Goal: Information Seeking & Learning: Learn about a topic

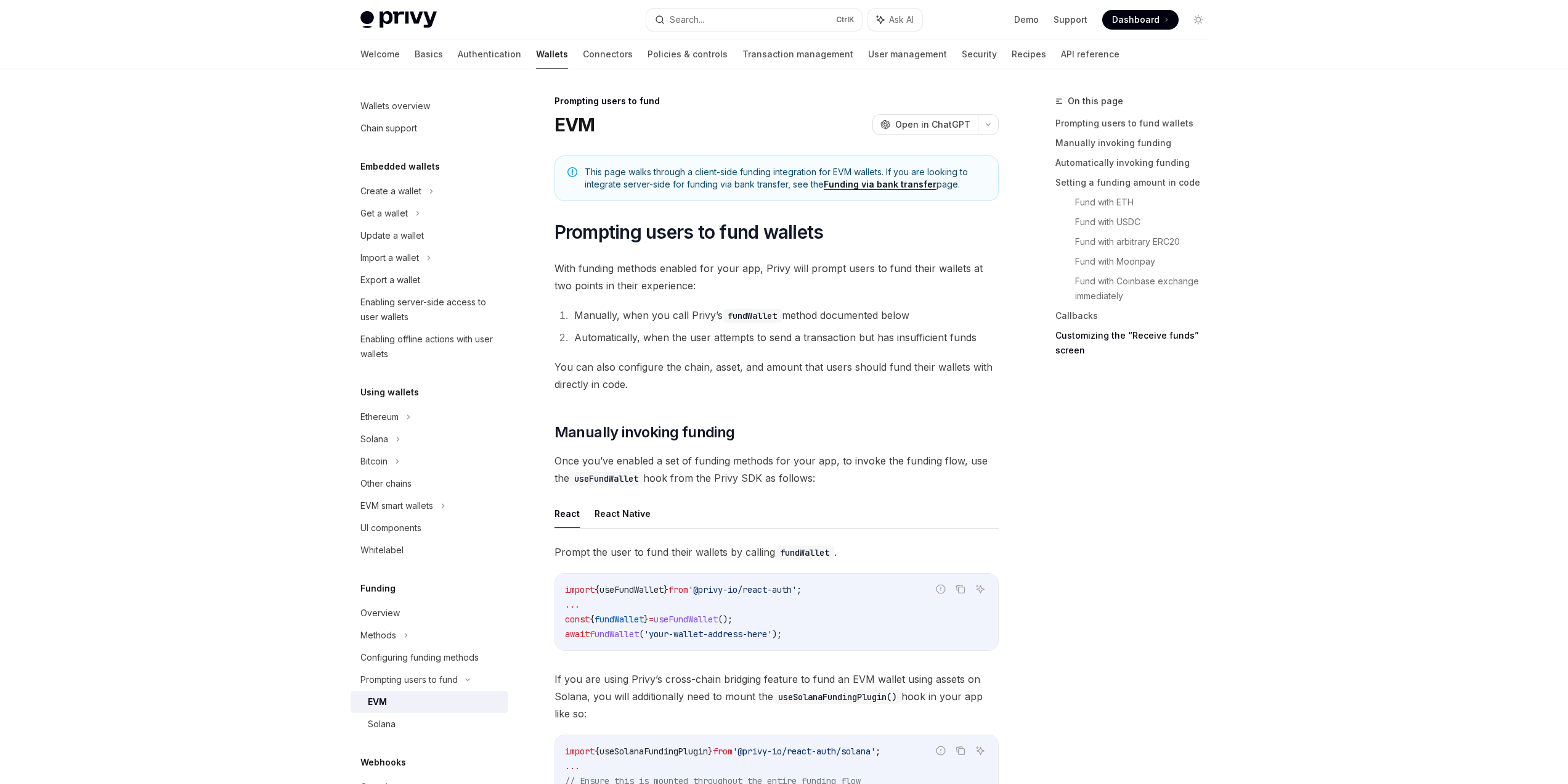
scroll to position [3454, 0]
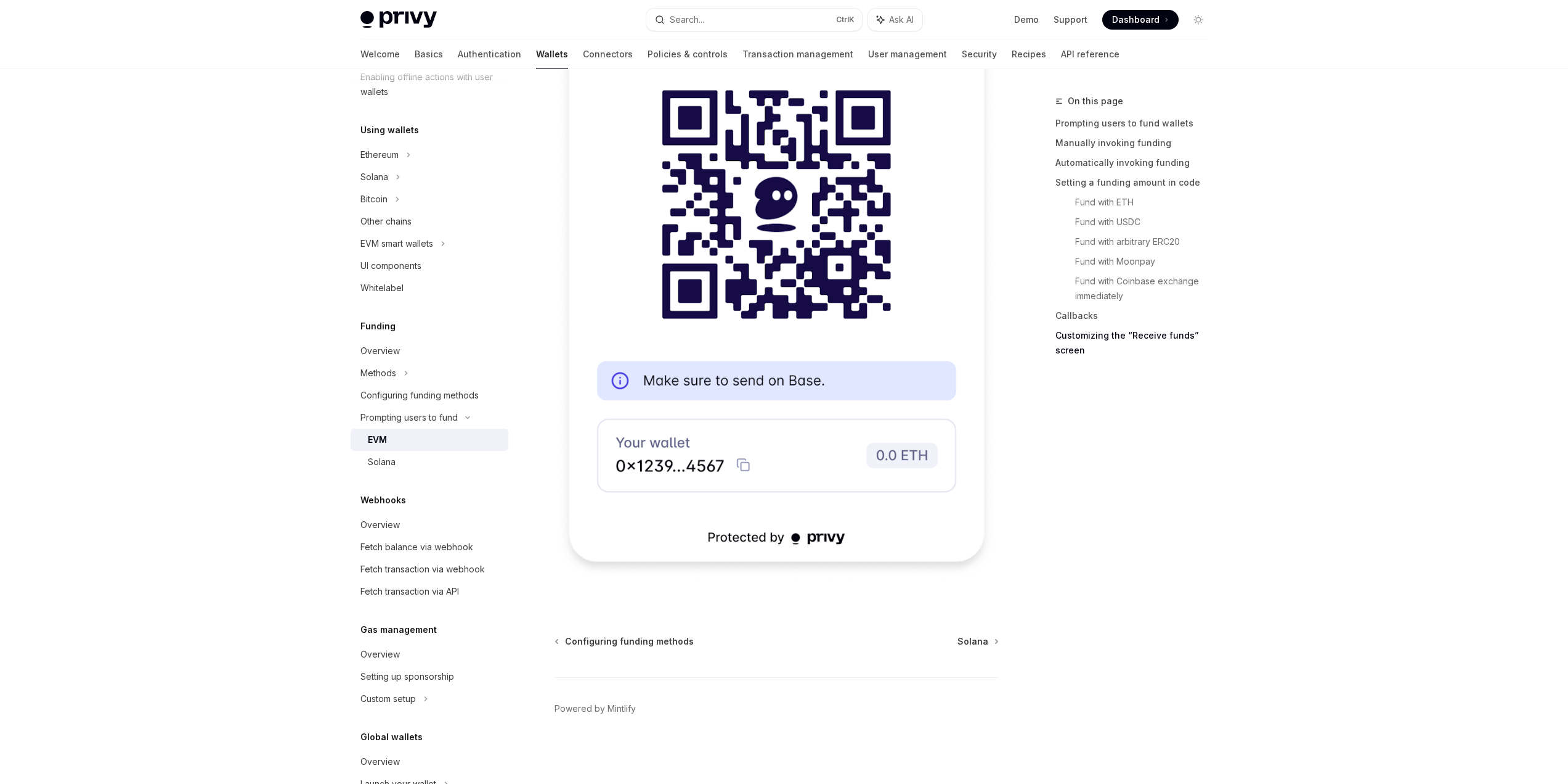
scroll to position [320, 0]
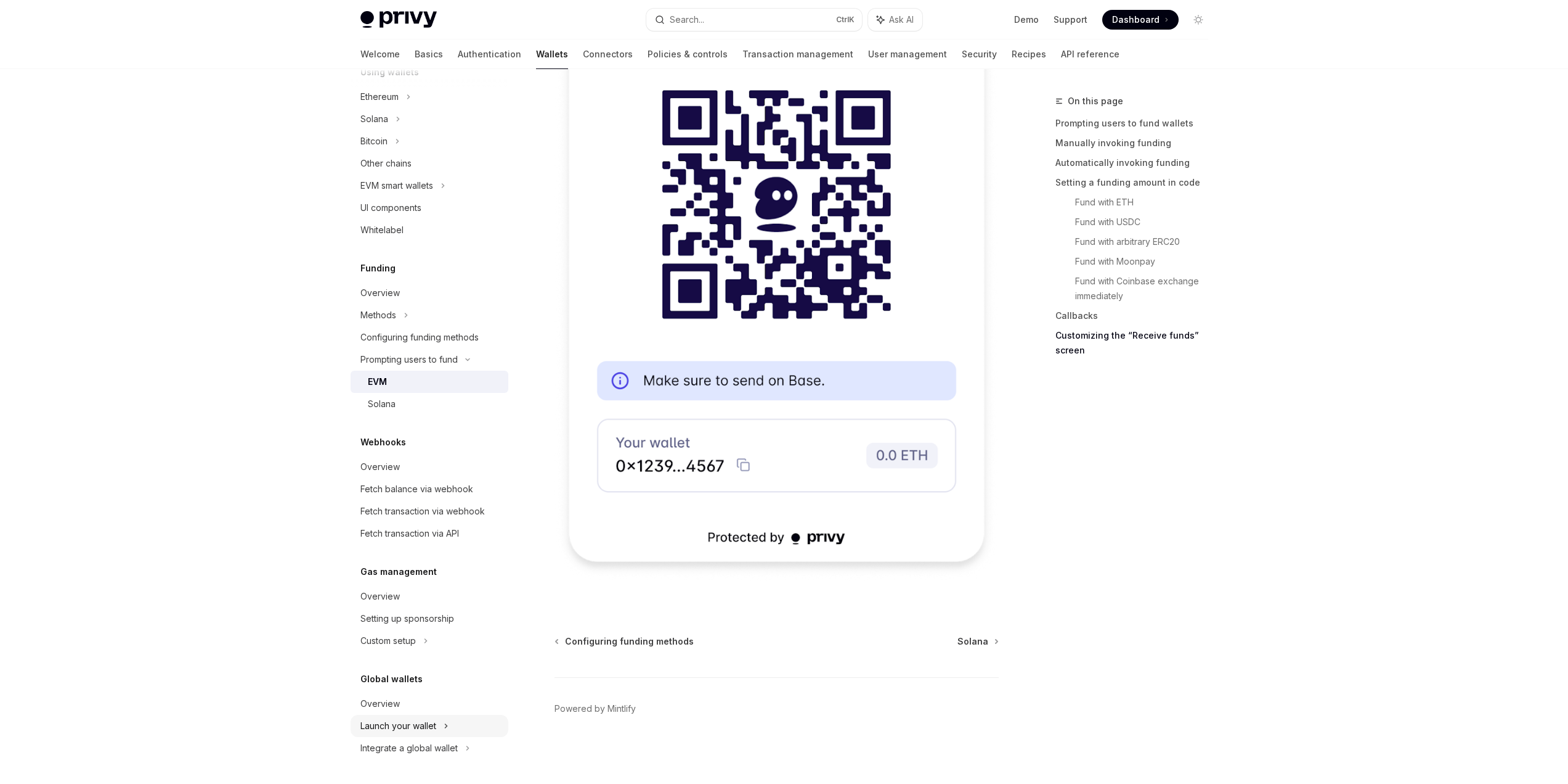
click at [400, 726] on div "Launch your wallet" at bounding box center [398, 726] width 76 height 14
type textarea "*"
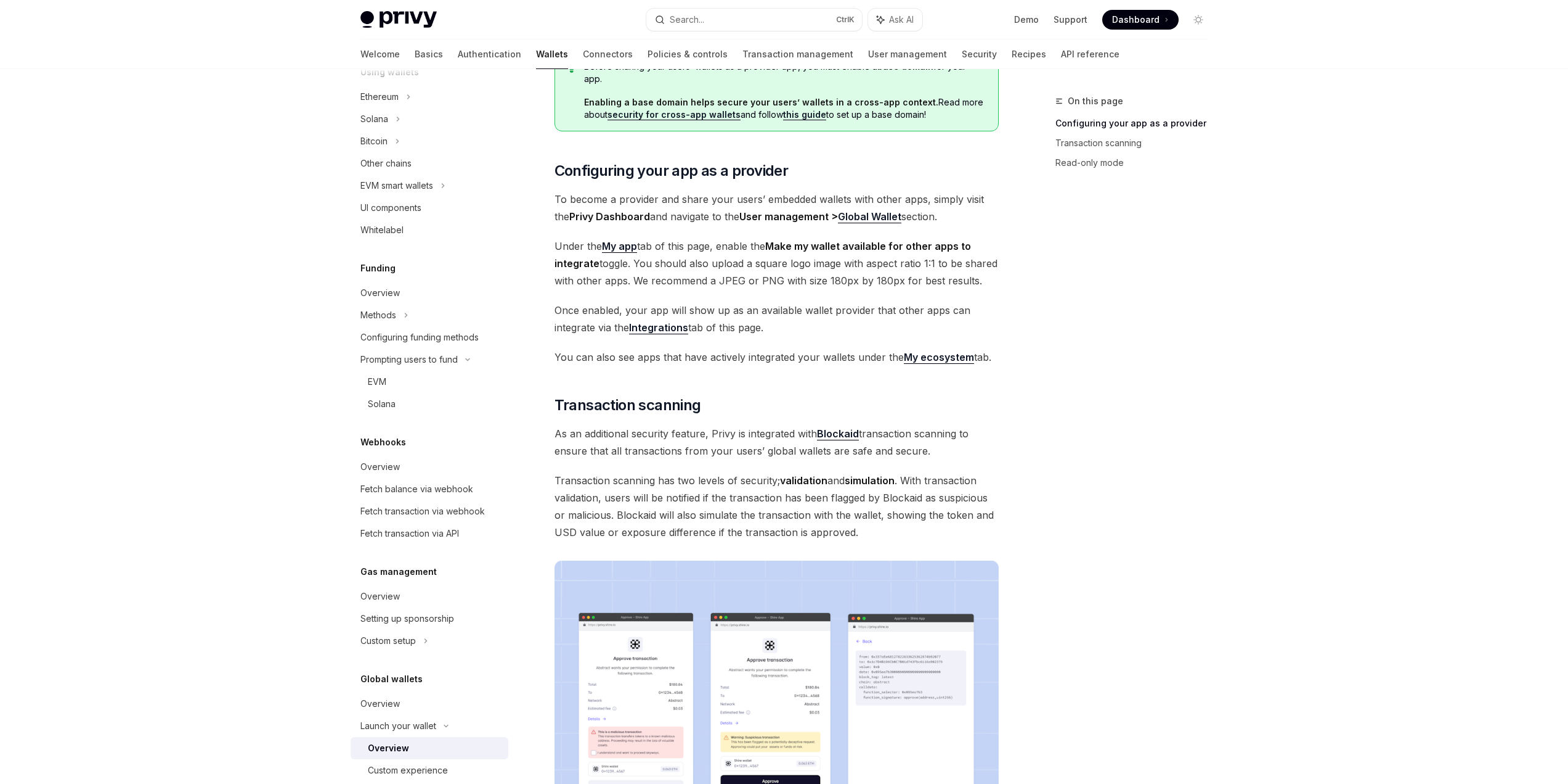
scroll to position [185, 0]
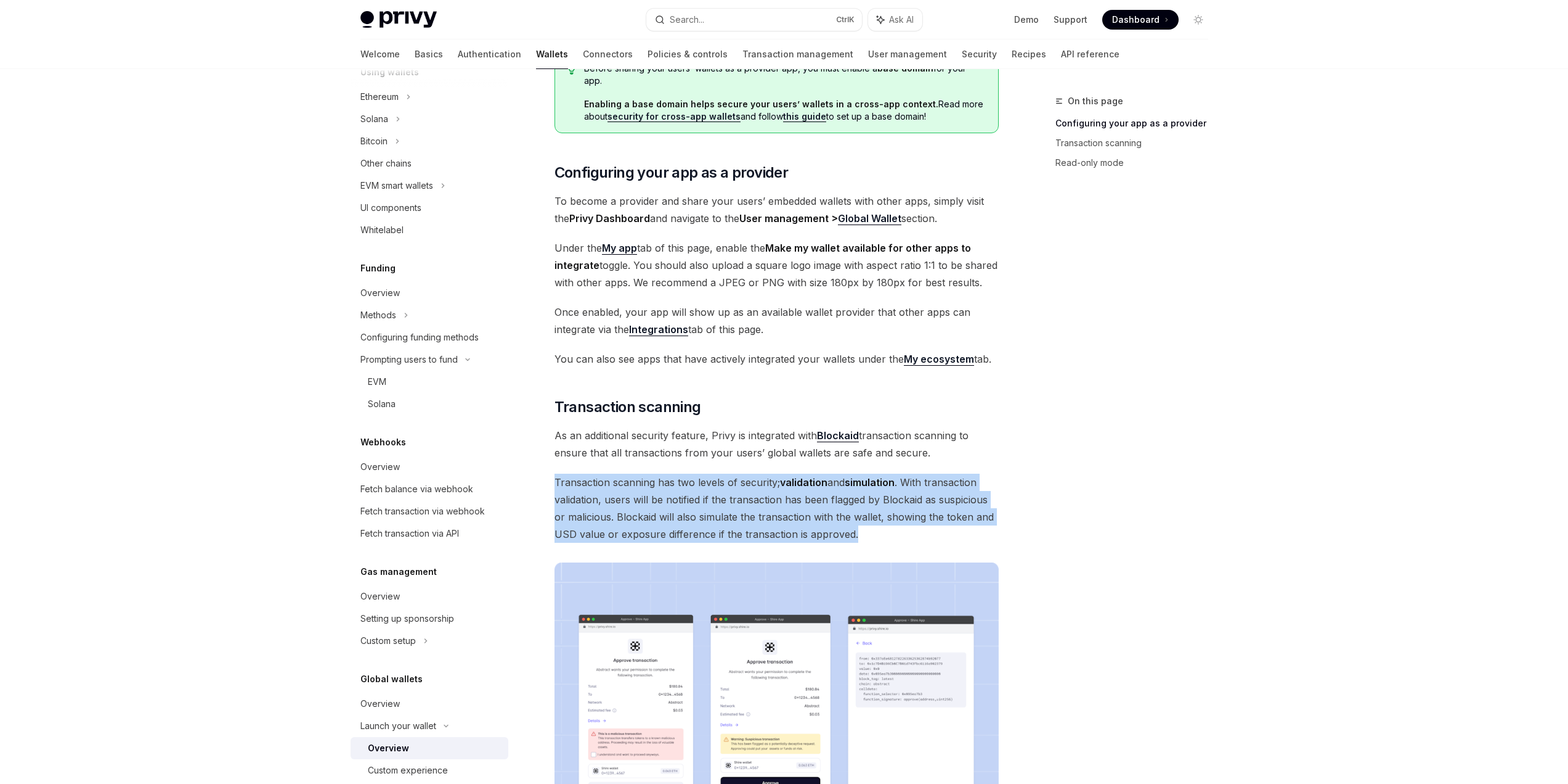
drag, startPoint x: 545, startPoint y: 461, endPoint x: 869, endPoint y: 518, distance: 329.0
click at [869, 518] on div "Launch your wallet Overview OpenAI Open in ChatGPT OpenAI Open in ChatGPT Provi…" at bounding box center [661, 656] width 680 height 1494
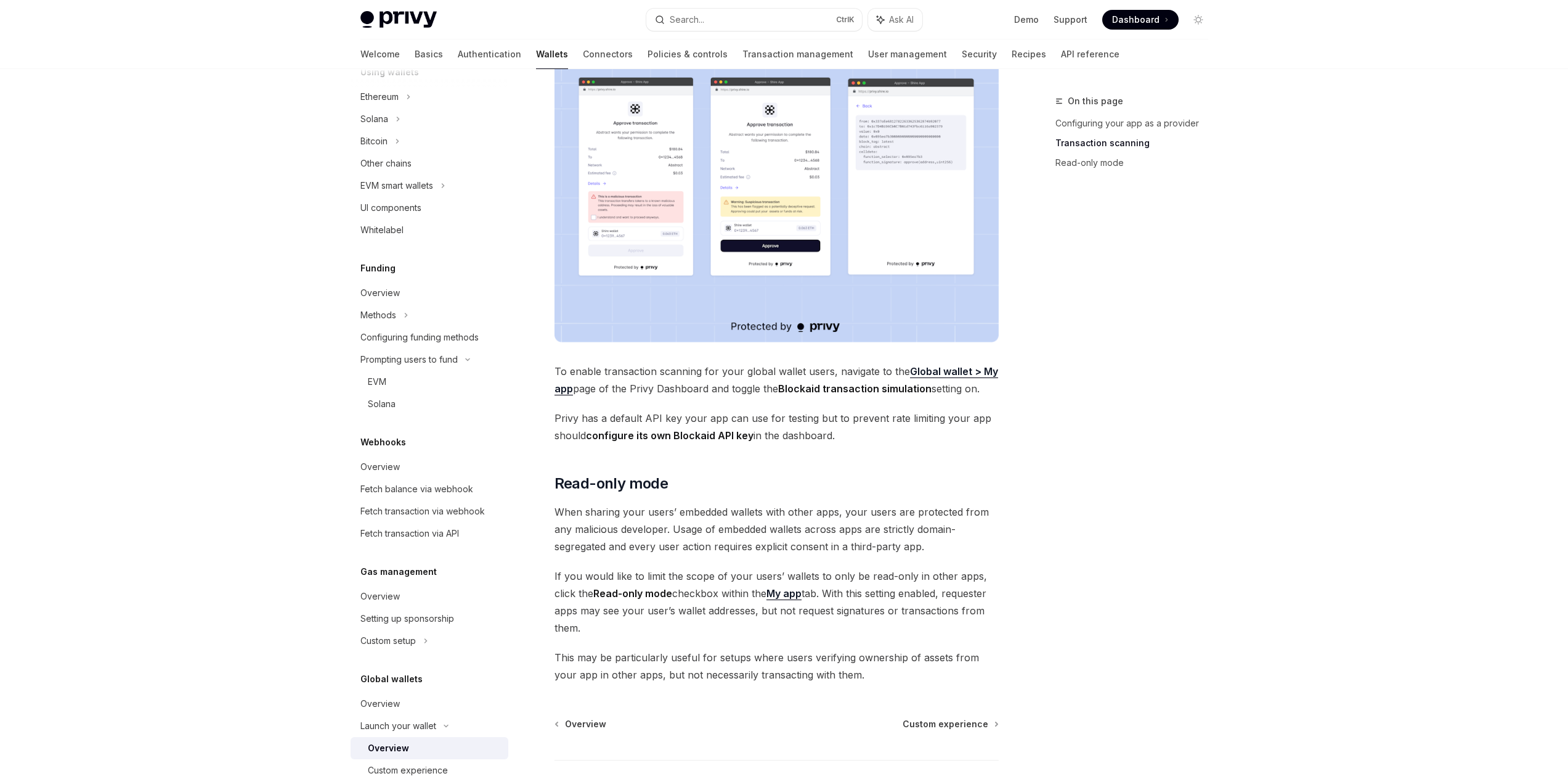
scroll to position [740, 0]
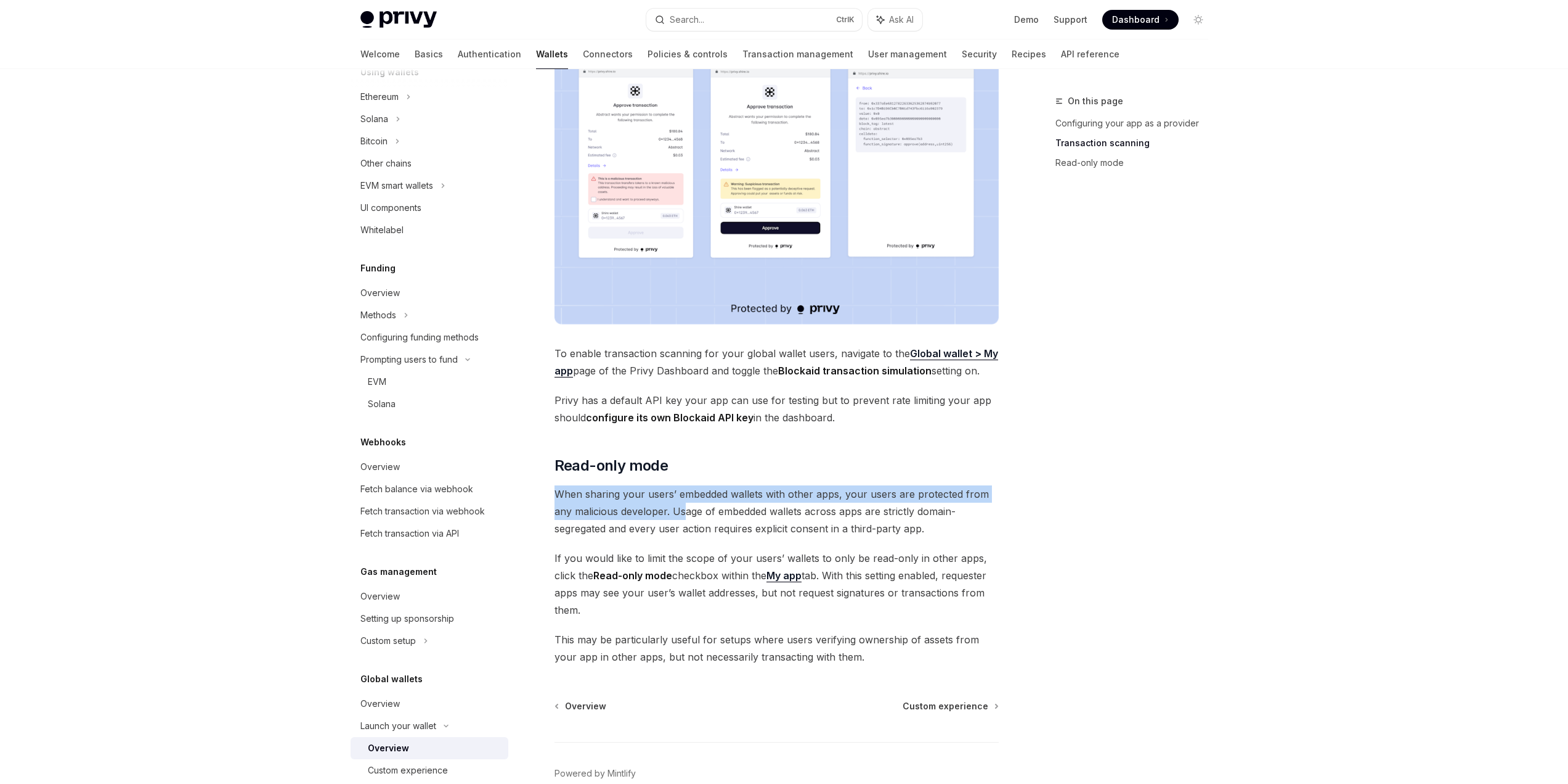
drag, startPoint x: 549, startPoint y: 469, endPoint x: 687, endPoint y: 498, distance: 141.0
click at [687, 498] on div "Launch your wallet Overview OpenAI Open in ChatGPT OpenAI Open in ChatGPT Provi…" at bounding box center [661, 101] width 680 height 1494
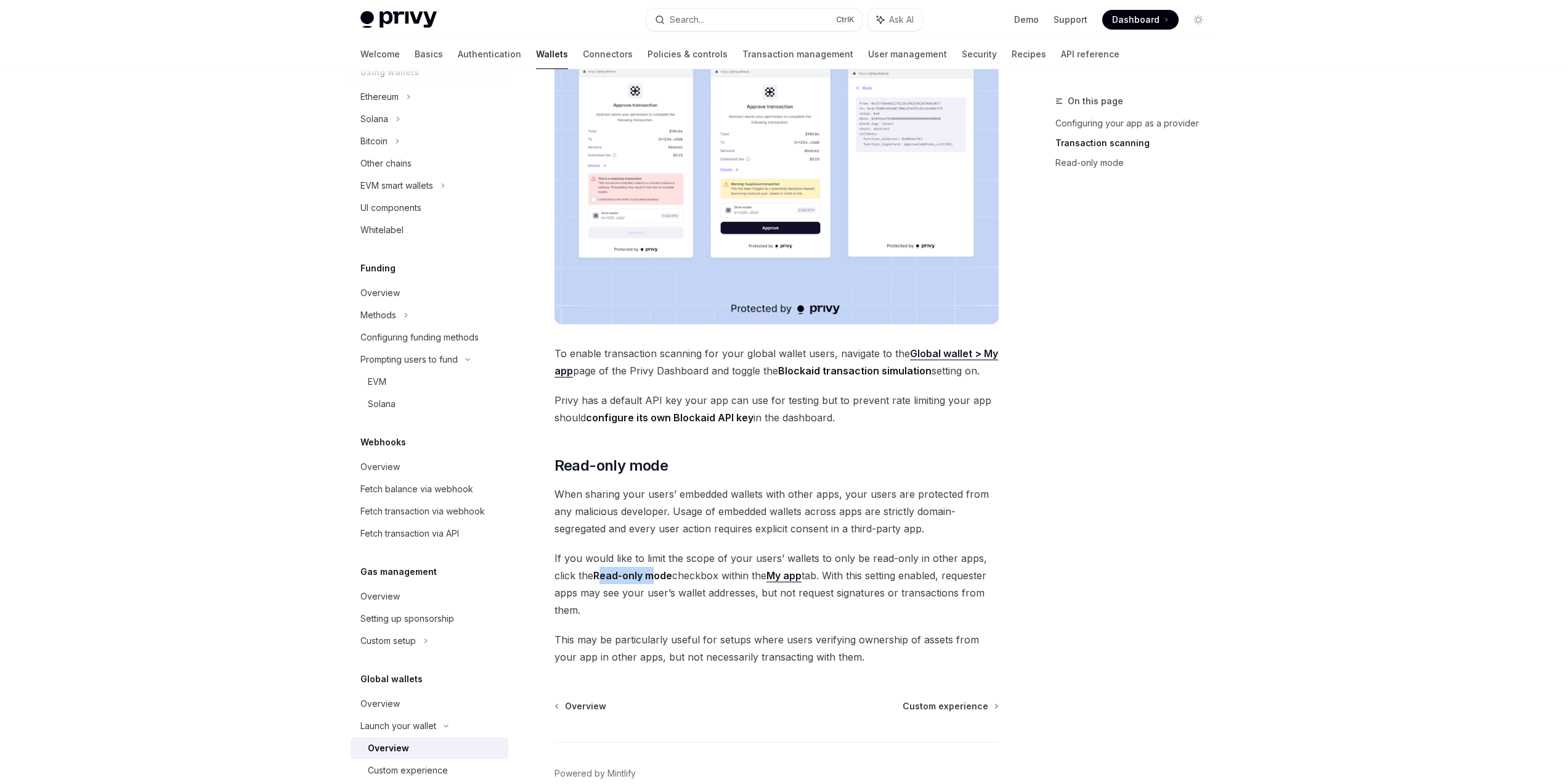
drag, startPoint x: 600, startPoint y: 557, endPoint x: 660, endPoint y: 563, distance: 60.3
click at [660, 569] on strong "Read-only mode" at bounding box center [632, 574] width 79 height 12
drag, startPoint x: 574, startPoint y: 537, endPoint x: 730, endPoint y: 545, distance: 156.2
click at [730, 550] on span "If you would like to limit the scope of your users’ wallets to only be read-onl…" at bounding box center [777, 584] width 445 height 69
